Goal: Information Seeking & Learning: Learn about a topic

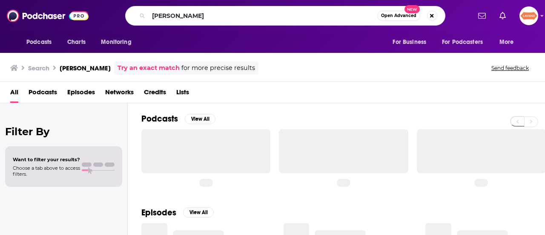
click at [326, 15] on input "[PERSON_NAME]" at bounding box center [263, 16] width 229 height 14
type input "[PERSON_NAME]"
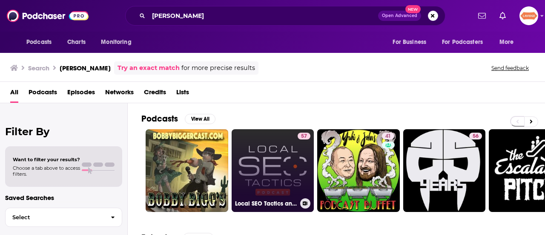
click at [252, 175] on link "57 Local SEO Tactics and Digital Marketing Strategies" at bounding box center [273, 170] width 83 height 83
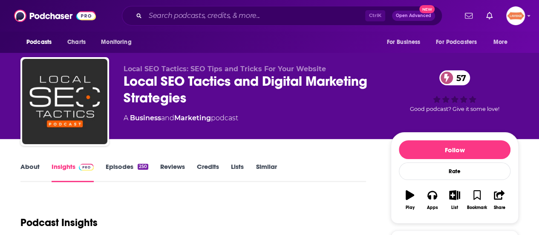
click at [33, 172] on link "About" at bounding box center [29, 172] width 19 height 20
